Goal: Task Accomplishment & Management: Manage account settings

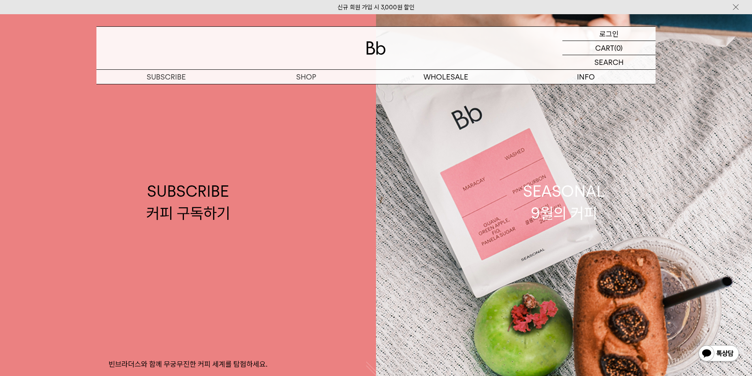
click at [616, 32] on p "로그인" at bounding box center [608, 34] width 19 height 14
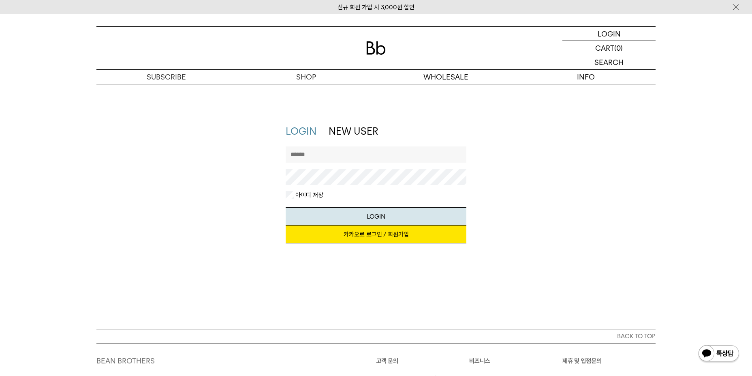
click at [363, 235] on link "카카오로 로그인 / 회원가입" at bounding box center [376, 234] width 181 height 18
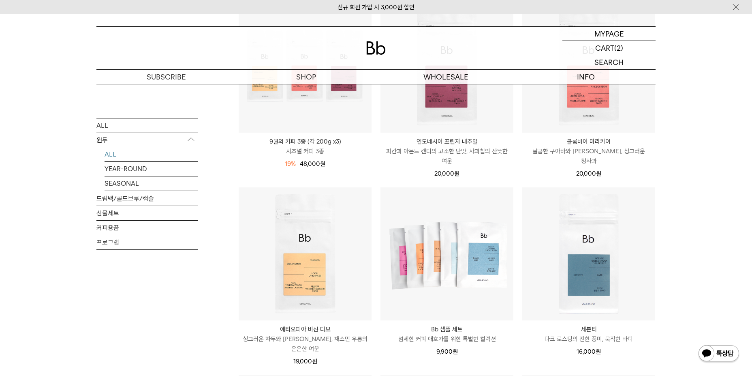
scroll to position [365, 0]
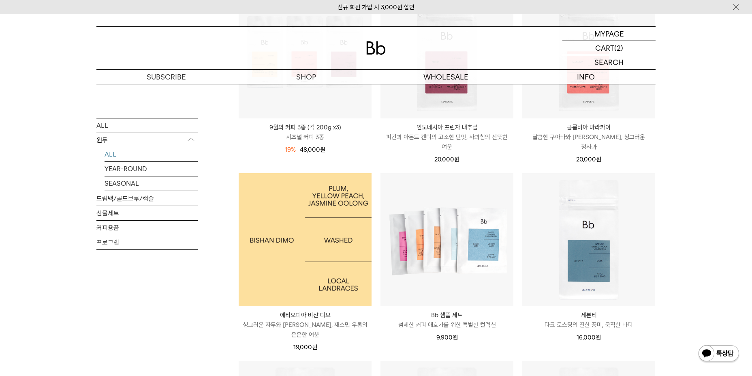
click at [315, 286] on img at bounding box center [305, 239] width 133 height 133
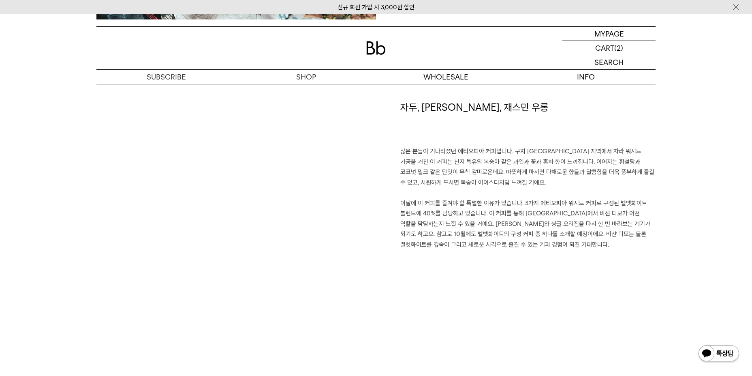
scroll to position [567, 0]
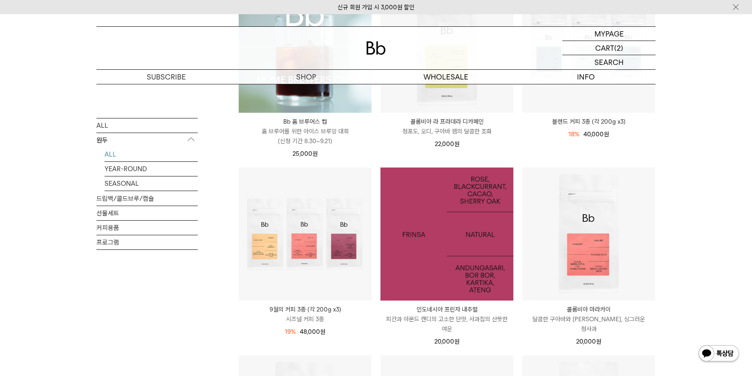
scroll to position [203, 0]
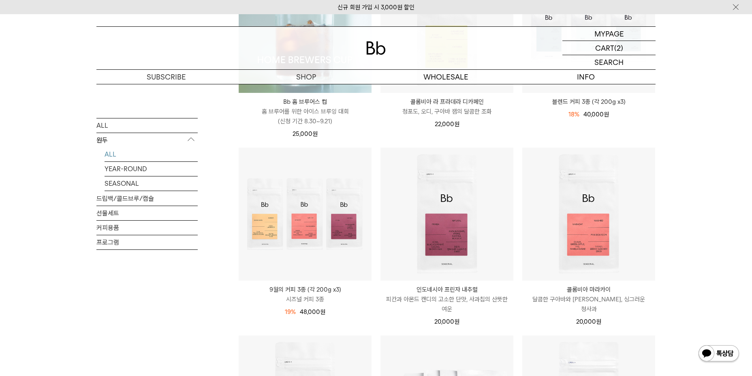
click at [469, 289] on p "인도네시아 프린자 내추럴" at bounding box center [447, 289] width 133 height 10
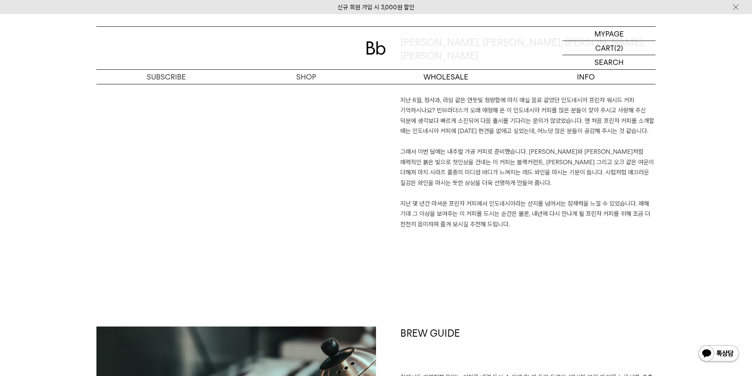
scroll to position [567, 0]
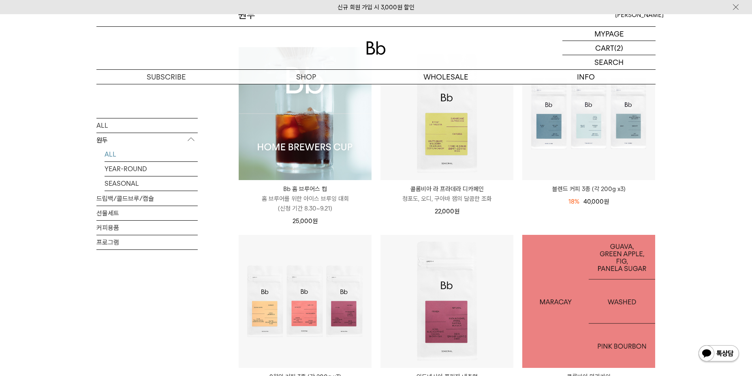
scroll to position [243, 0]
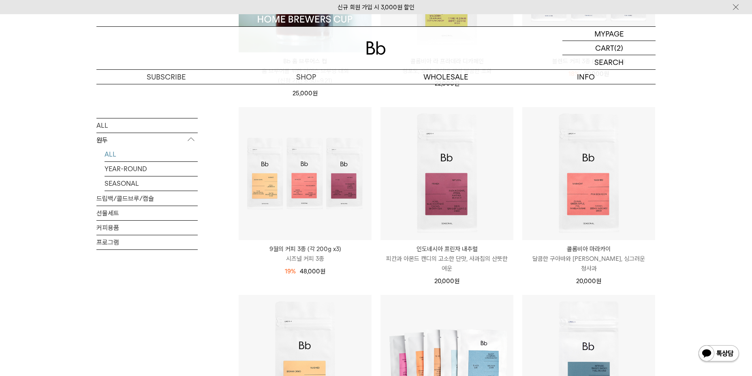
click at [586, 249] on p "콜롬비아 마라카이" at bounding box center [588, 249] width 133 height 10
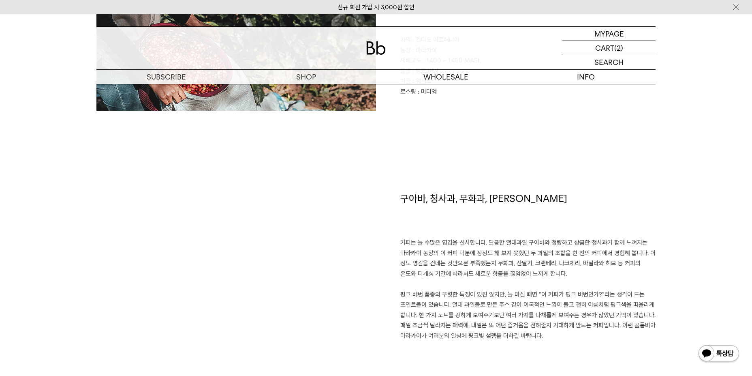
scroll to position [486, 0]
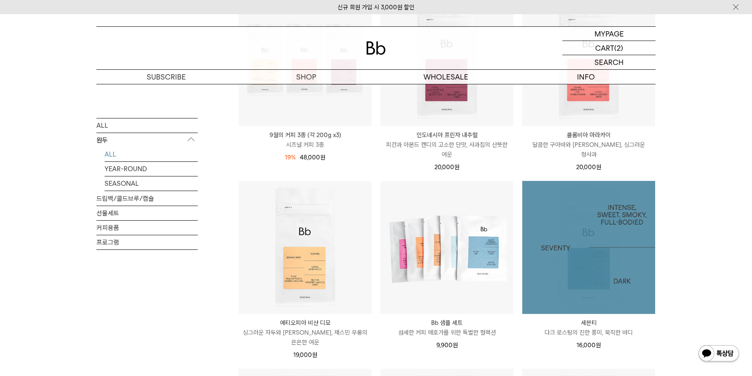
scroll to position [365, 0]
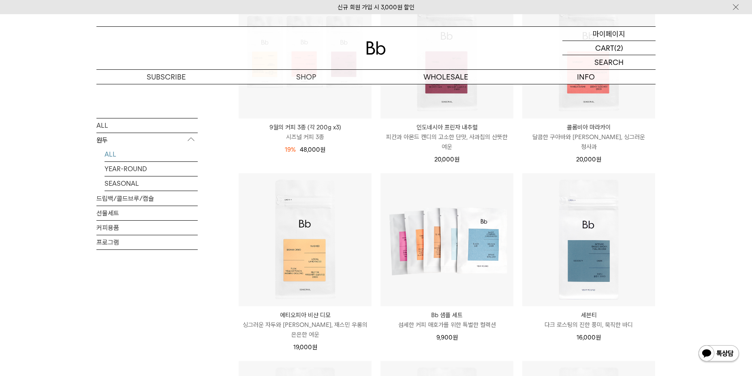
click at [597, 33] on p "마이페이지" at bounding box center [609, 34] width 32 height 14
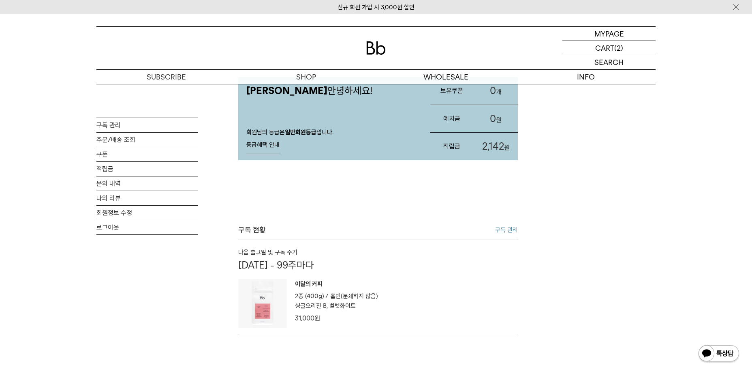
scroll to position [81, 0]
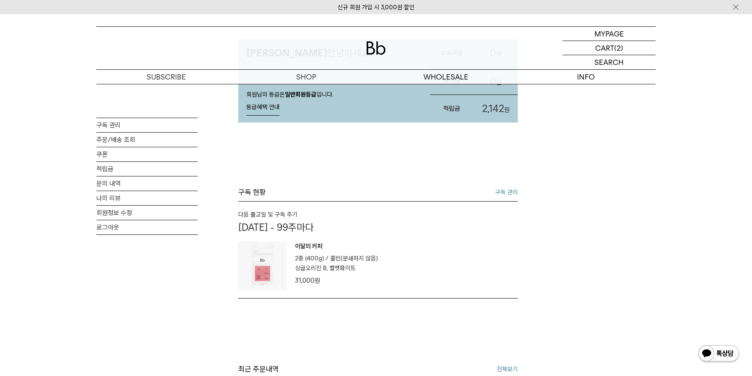
click at [501, 193] on link "구독 관리" at bounding box center [506, 192] width 23 height 10
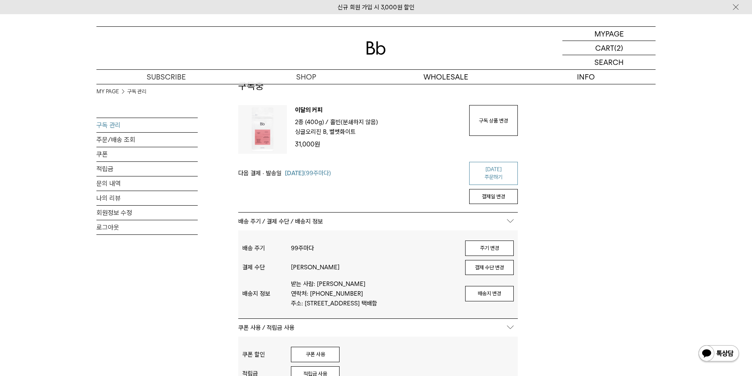
scroll to position [41, 0]
click at [498, 111] on link "구독 상품 변경" at bounding box center [493, 121] width 49 height 31
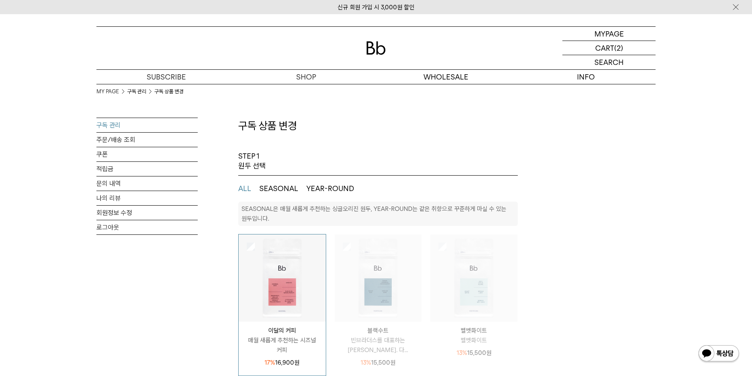
select select "**"
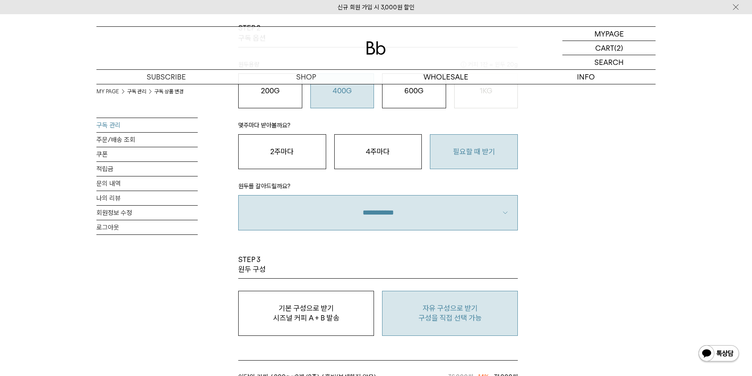
scroll to position [608, 0]
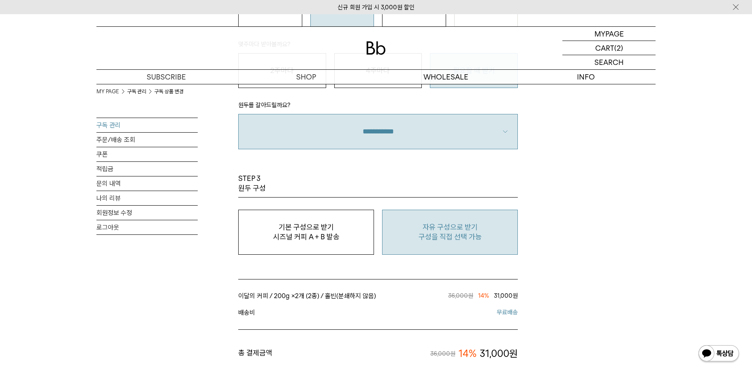
click at [460, 238] on p "구성을 직접 선택 가능" at bounding box center [450, 237] width 127 height 10
type input "*"
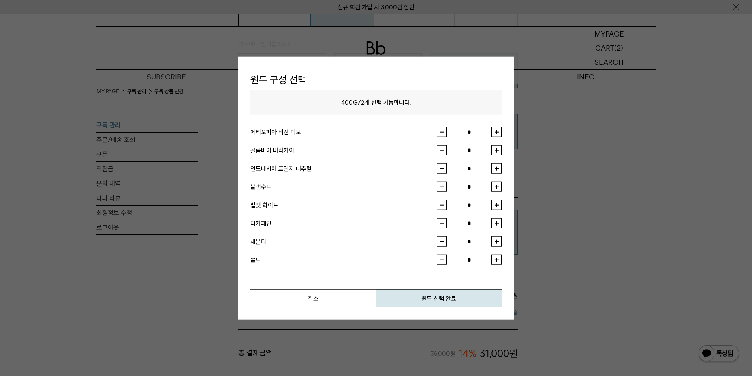
click at [499, 150] on button "button" at bounding box center [497, 150] width 10 height 10
type input "*"
click at [500, 132] on button "button" at bounding box center [497, 132] width 10 height 10
type input "*"
click at [451, 294] on button "원두 선택 완료" at bounding box center [439, 298] width 126 height 18
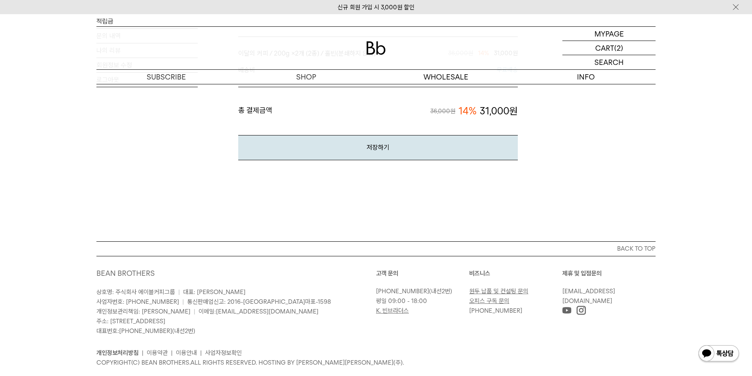
scroll to position [851, 0]
click at [420, 148] on button "저장하기" at bounding box center [378, 146] width 280 height 25
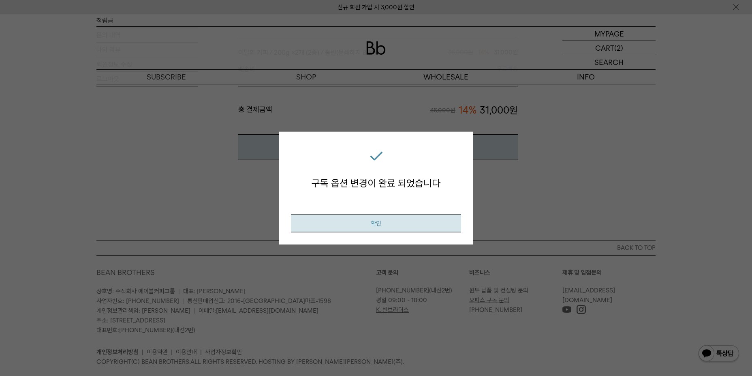
click at [403, 223] on button "확인" at bounding box center [376, 223] width 170 height 18
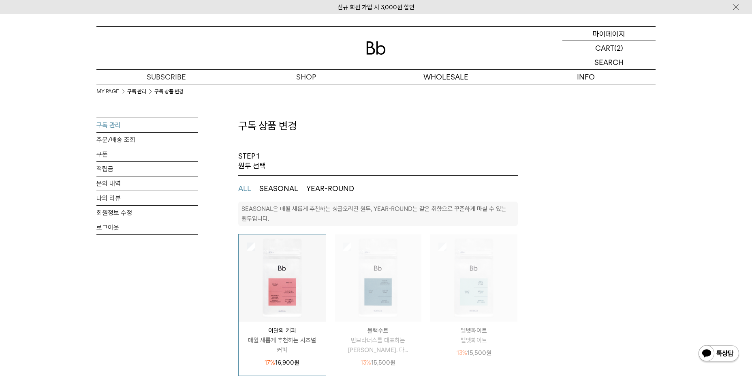
select select "**"
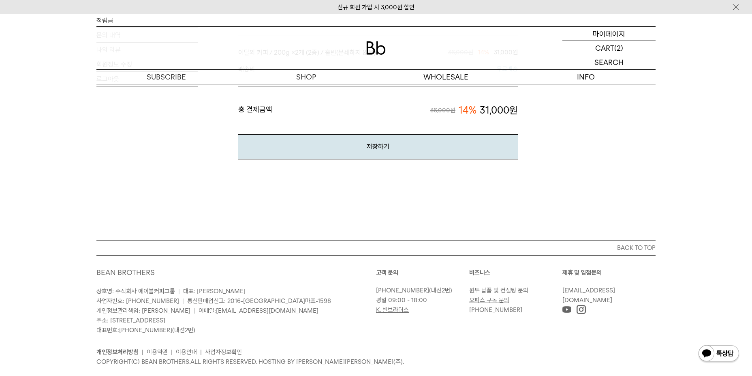
click at [613, 30] on p "마이페이지" at bounding box center [609, 34] width 32 height 14
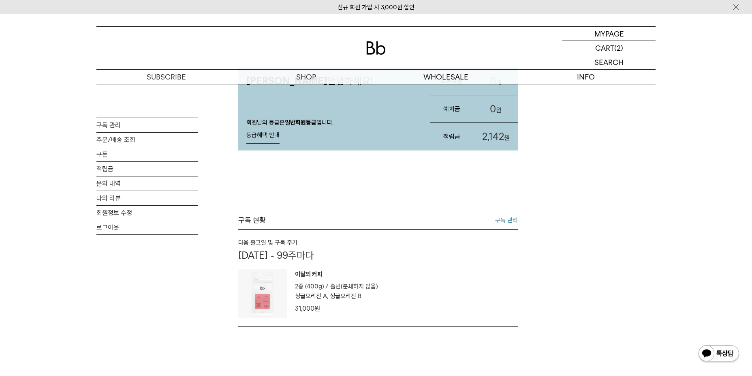
scroll to position [81, 0]
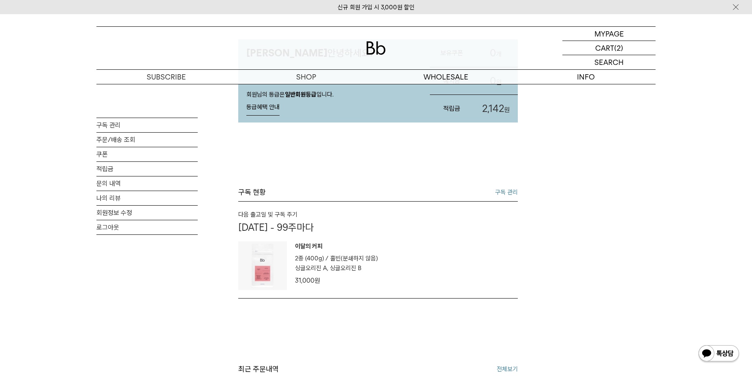
click at [515, 189] on link "구독 관리" at bounding box center [506, 192] width 23 height 10
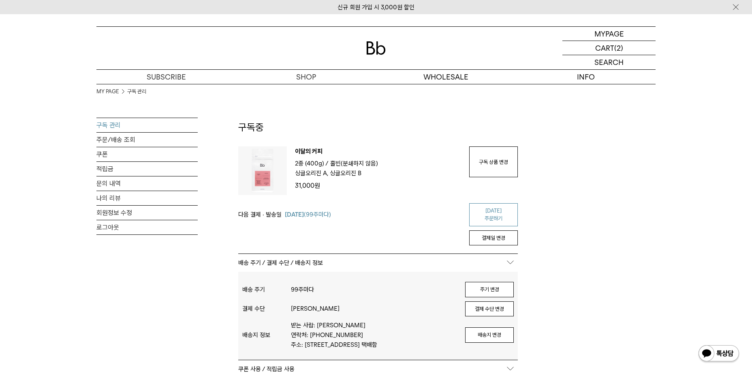
click at [494, 213] on link "[DATE] 주문하기" at bounding box center [493, 214] width 49 height 23
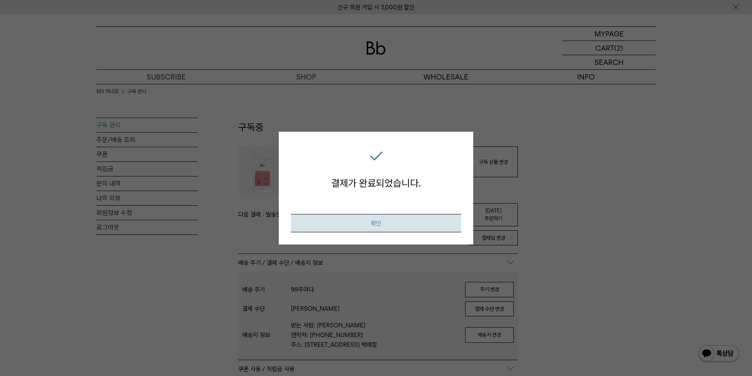
click at [440, 225] on button "확인" at bounding box center [376, 223] width 170 height 18
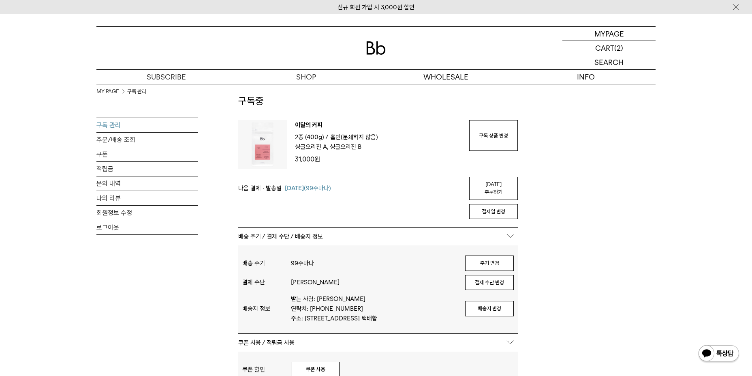
scroll to position [41, 0]
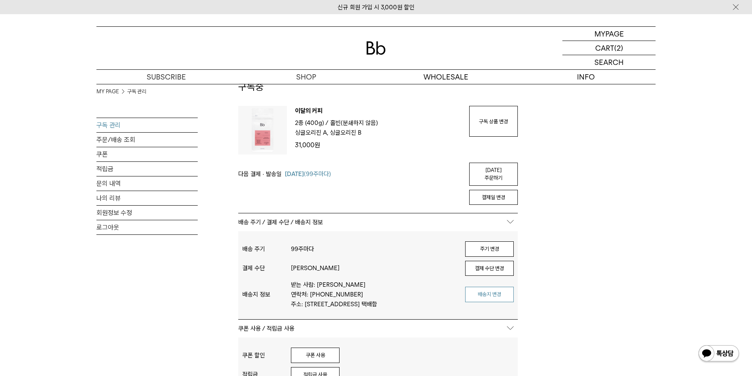
click at [476, 289] on button "배송지 변경" at bounding box center [489, 294] width 49 height 15
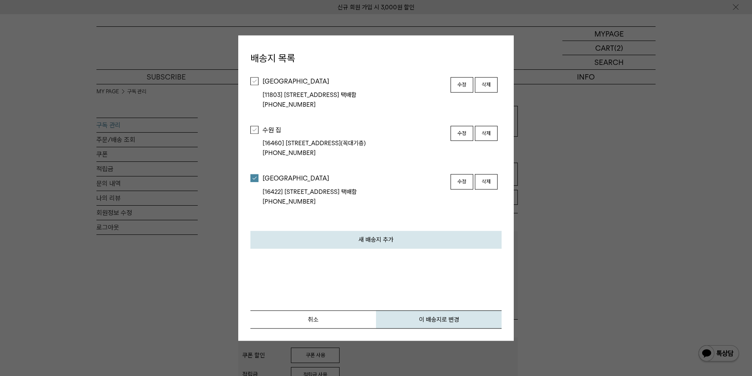
click at [260, 130] on li "수원 집 [16460] [STREET_ADDRESS](꼭대기층) [PHONE_NUMBER] 수정 삭제" at bounding box center [375, 142] width 251 height 49
click at [254, 129] on div at bounding box center [254, 130] width 8 height 8
click at [394, 318] on button "이 배송지로 변경" at bounding box center [439, 319] width 126 height 18
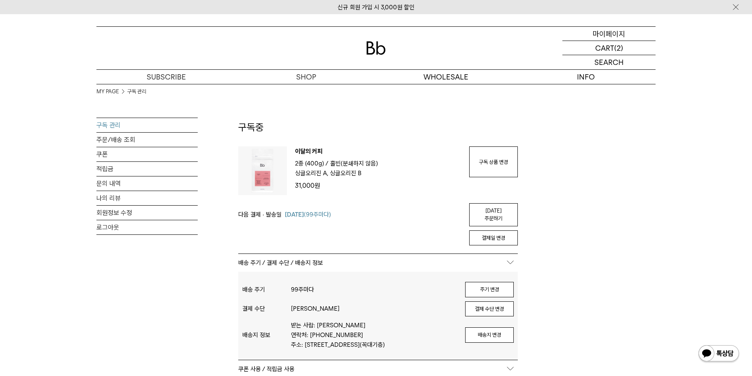
click at [609, 36] on p "마이페이지" at bounding box center [609, 34] width 32 height 14
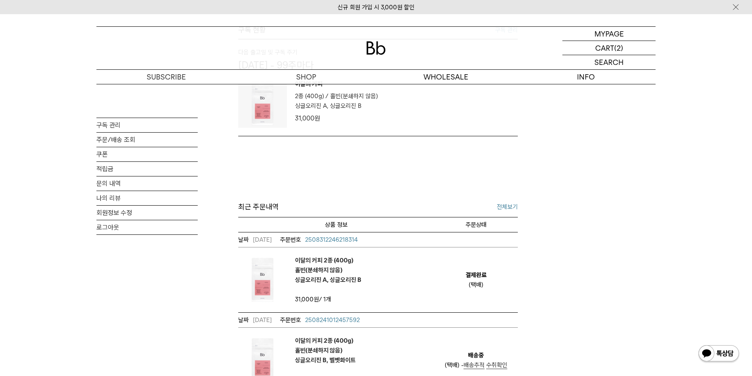
click at [342, 239] on span "2508312246218314" at bounding box center [331, 239] width 53 height 7
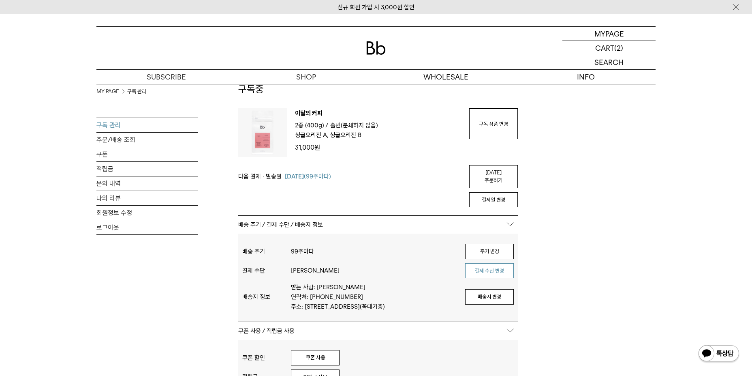
scroll to position [41, 0]
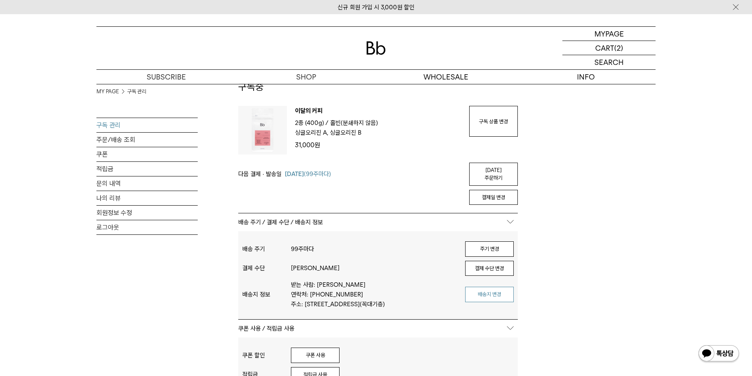
click at [480, 293] on button "배송지 변경" at bounding box center [489, 294] width 49 height 15
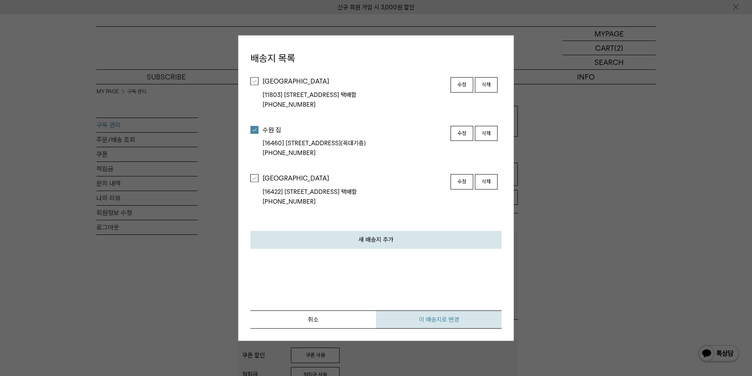
click at [422, 316] on button "이 배송지로 변경" at bounding box center [439, 319] width 126 height 18
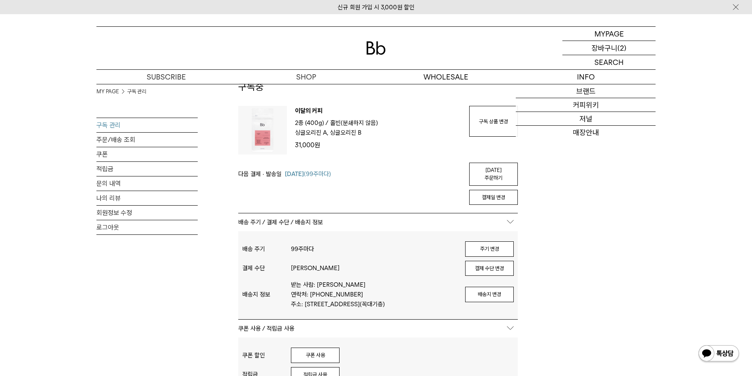
click at [592, 43] on div "CART 장바구니 (2)" at bounding box center [608, 48] width 93 height 14
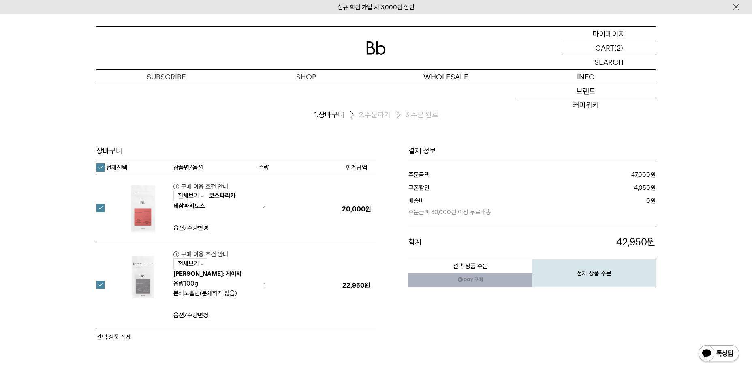
click at [596, 35] on p "마이페이지" at bounding box center [609, 34] width 32 height 14
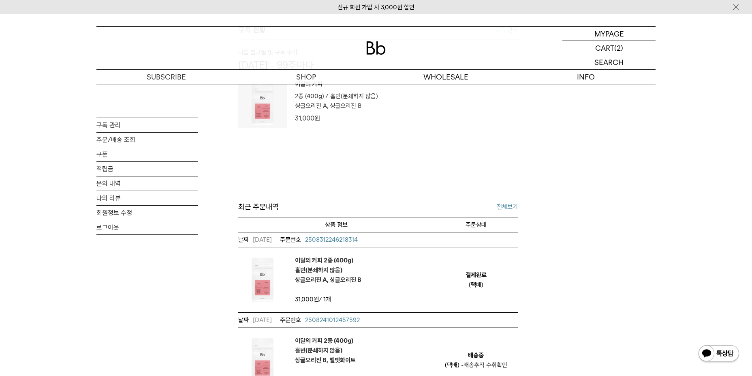
scroll to position [284, 0]
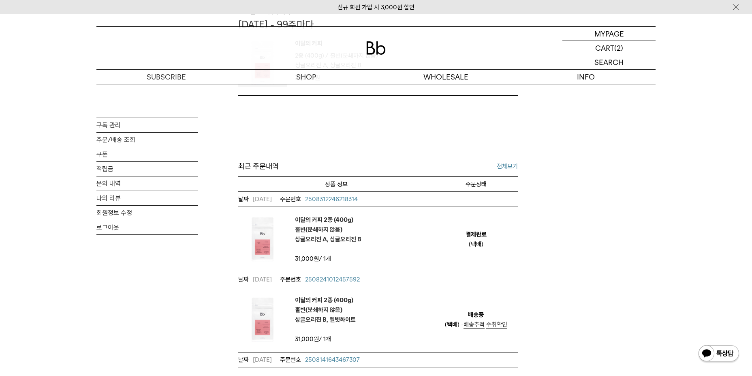
click at [501, 325] on span "수취확인" at bounding box center [496, 324] width 21 height 7
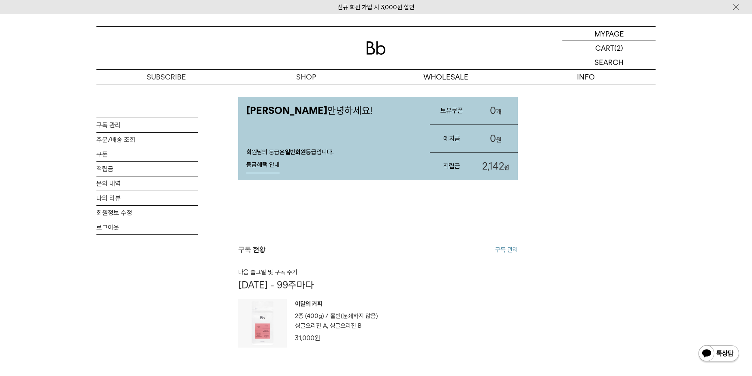
scroll to position [78, 0]
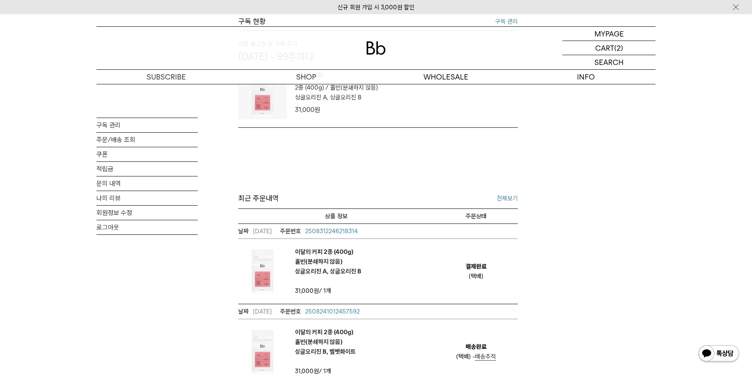
scroll to position [351, 0]
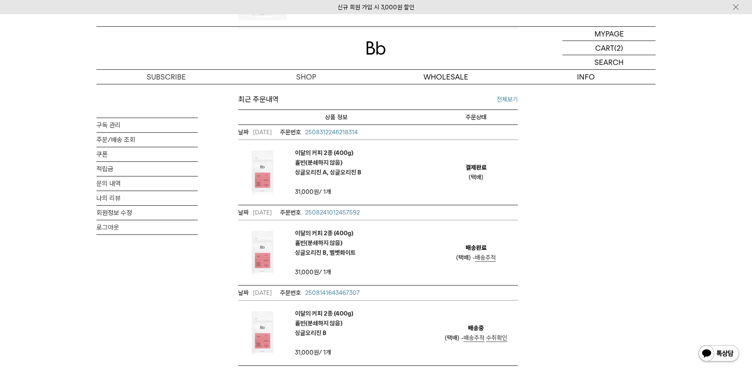
click at [346, 212] on span "2508241012457592" at bounding box center [332, 212] width 55 height 7
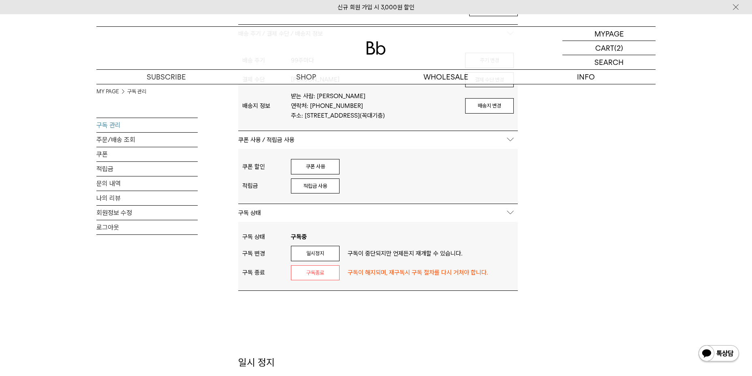
scroll to position [203, 0]
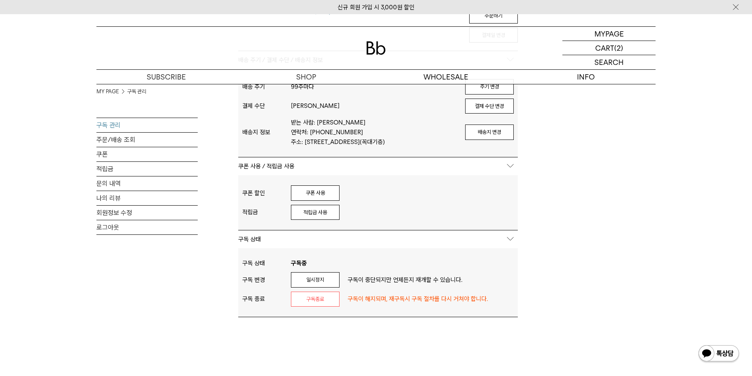
click at [340, 205] on div "적립금 사용" at bounding box center [374, 212] width 166 height 15
click at [328, 205] on button "적립금 사용" at bounding box center [315, 212] width 49 height 15
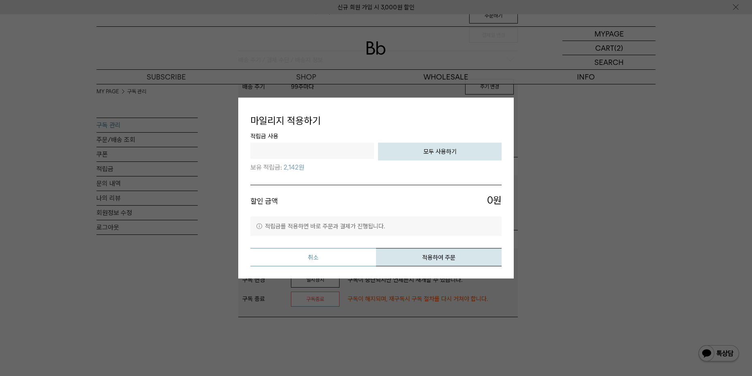
click at [335, 252] on button "취소" at bounding box center [313, 257] width 126 height 18
